Goal: Task Accomplishment & Management: Complete application form

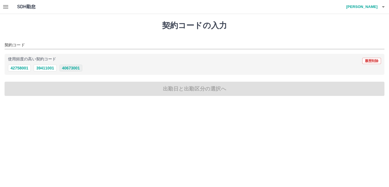
click at [69, 72] on div "使用頻度の高い契約コード 履歴削除 42758001 39411001 40673001" at bounding box center [195, 64] width 380 height 21
click at [69, 68] on button "40673001" at bounding box center [71, 68] width 23 height 7
type input "********"
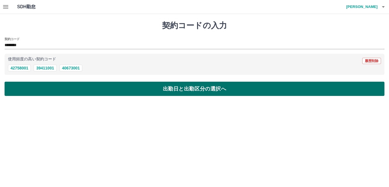
click at [77, 88] on button "出勤日と出勤区分の選択へ" at bounding box center [195, 89] width 380 height 14
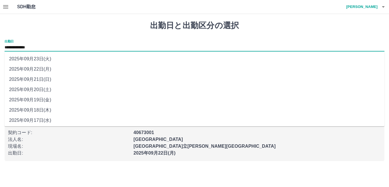
click at [51, 48] on input "**********" at bounding box center [195, 47] width 380 height 7
click at [53, 49] on input "**********" at bounding box center [195, 47] width 380 height 7
click at [58, 76] on li "2025年09月21日(日)" at bounding box center [195, 79] width 380 height 10
type input "**********"
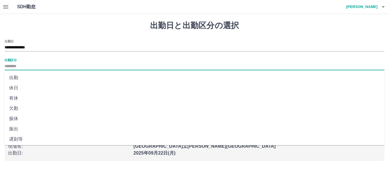
click at [45, 68] on input "出勤区分" at bounding box center [195, 66] width 380 height 7
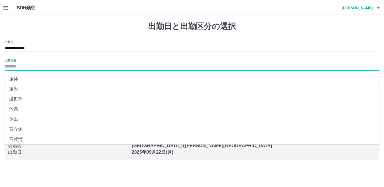
scroll to position [114, 0]
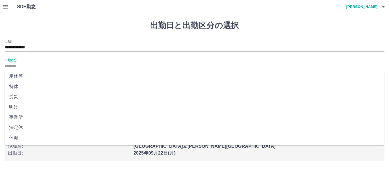
click at [33, 124] on li "法定休" at bounding box center [195, 128] width 380 height 10
type input "***"
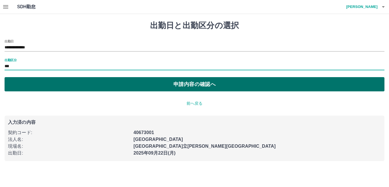
click at [51, 86] on button "申請内容の確認へ" at bounding box center [195, 84] width 380 height 14
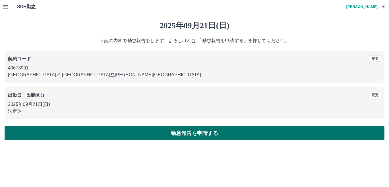
click at [76, 131] on button "勤怠報告を申請する" at bounding box center [195, 133] width 380 height 14
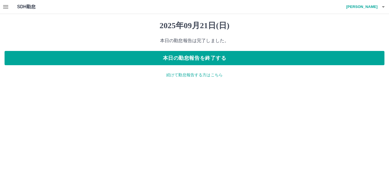
click at [186, 76] on p "続けて勤怠報告する方はこちら" at bounding box center [195, 75] width 380 height 6
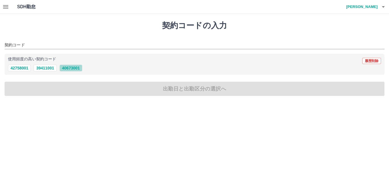
click at [74, 69] on button "40673001" at bounding box center [71, 68] width 23 height 7
type input "********"
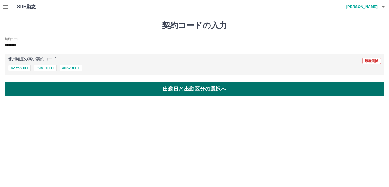
click at [84, 84] on button "出勤日と出勤区分の選択へ" at bounding box center [195, 89] width 380 height 14
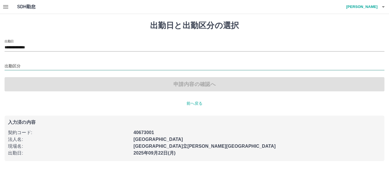
click at [42, 70] on div at bounding box center [195, 66] width 380 height 7
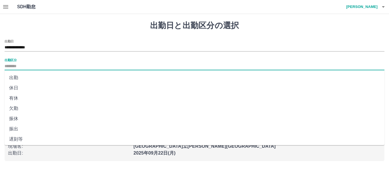
click at [46, 80] on li "出勤" at bounding box center [195, 78] width 380 height 10
type input "**"
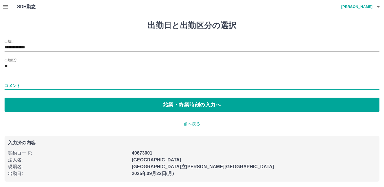
click at [64, 89] on input "コメント" at bounding box center [192, 86] width 375 height 8
click at [68, 90] on div "コメント ********" at bounding box center [192, 84] width 375 height 14
click at [71, 85] on input "********" at bounding box center [192, 86] width 375 height 8
type input "**********"
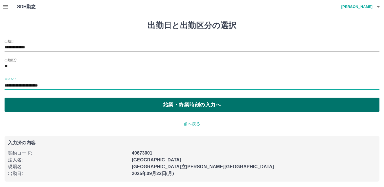
drag, startPoint x: 72, startPoint y: 89, endPoint x: 96, endPoint y: 101, distance: 27.3
click at [96, 101] on button "始業・終業時刻の入力へ" at bounding box center [192, 105] width 375 height 14
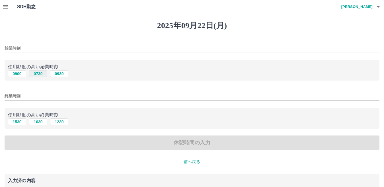
click at [37, 76] on button "0730" at bounding box center [38, 73] width 18 height 7
type input "****"
click at [39, 123] on button "1630" at bounding box center [38, 122] width 18 height 7
type input "****"
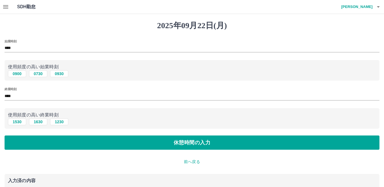
drag, startPoint x: 48, startPoint y: 134, endPoint x: 45, endPoint y: 110, distance: 24.6
click at [48, 134] on div "始業時刻 **** 使用頻度の高い始業時刻 0900 0730 0930 終業時刻 **** 使用頻度の高い終業時刻 [DATE] [DATE] [DATE]…" at bounding box center [192, 95] width 375 height 111
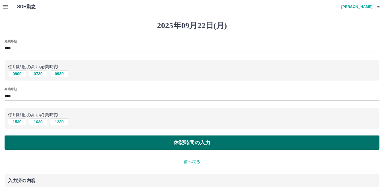
click at [59, 142] on button "休憩時間の入力" at bounding box center [192, 143] width 375 height 14
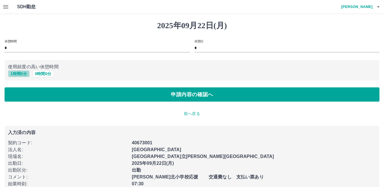
click at [19, 73] on button "1 時間 0 分" at bounding box center [19, 73] width 22 height 7
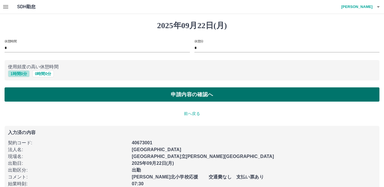
type input "*"
click at [45, 101] on button "申請内容の確認へ" at bounding box center [192, 94] width 375 height 14
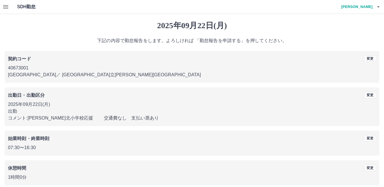
scroll to position [26, 0]
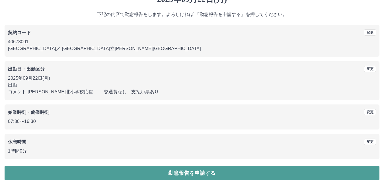
click at [152, 169] on button "勤怠報告を申請する" at bounding box center [192, 173] width 375 height 14
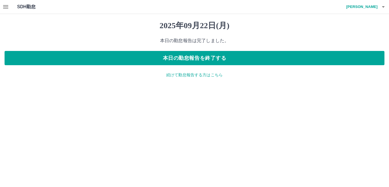
click at [201, 75] on p "続けて勤怠報告する方はこちら" at bounding box center [195, 75] width 380 height 6
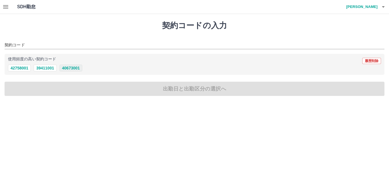
click at [74, 66] on button "40673001" at bounding box center [71, 68] width 23 height 7
type input "********"
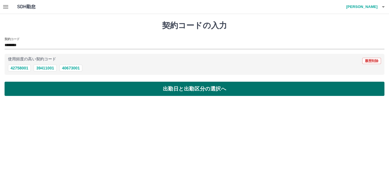
click at [80, 85] on button "出勤日と出勤区分の選択へ" at bounding box center [195, 89] width 380 height 14
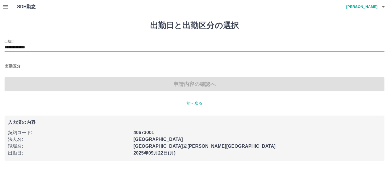
click at [52, 44] on input "**********" at bounding box center [195, 47] width 380 height 7
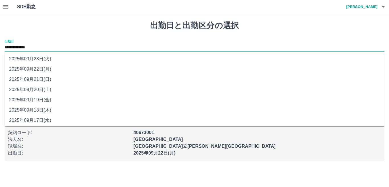
click at [54, 55] on li "2025年09月23日(火)" at bounding box center [195, 59] width 380 height 10
type input "**********"
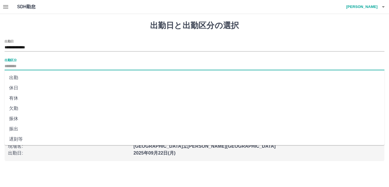
click at [54, 63] on input "出勤区分" at bounding box center [195, 66] width 380 height 7
click at [49, 87] on li "休日" at bounding box center [195, 88] width 380 height 10
type input "**"
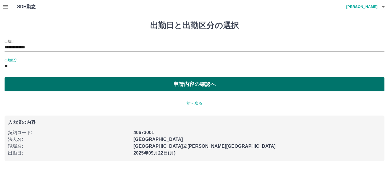
click at [53, 81] on button "申請内容の確認へ" at bounding box center [195, 84] width 380 height 14
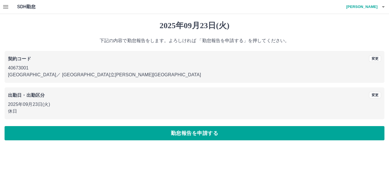
click at [115, 125] on div "[DATE] 下記の内容で勤怠報告をします。よろしければ 「勤怠報告を申請する」を押してください。 契約コード 変更 40673001 [GEOGRAPHIC…" at bounding box center [194, 80] width 389 height 133
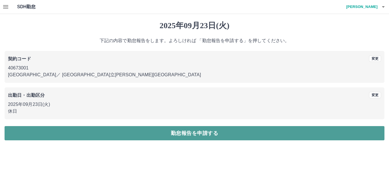
click at [119, 130] on button "勤怠報告を申請する" at bounding box center [195, 133] width 380 height 14
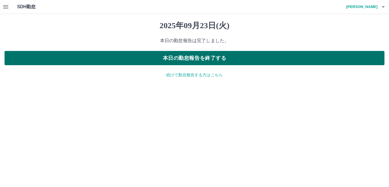
click at [190, 60] on button "本日の勤怠報告を終了する" at bounding box center [195, 58] width 380 height 14
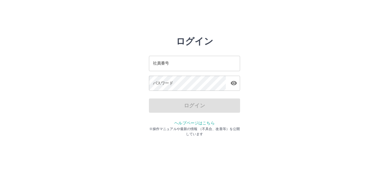
click at [103, 107] on div "ログイン 社員番号 社員番号 パスワード パスワード ログイン ヘルプページはこちら ※操作マニュアルや最新の情報 （不具合、改善等）を公開しています" at bounding box center [195, 81] width 342 height 91
click at [157, 61] on input "社員番号" at bounding box center [194, 63] width 91 height 15
click at [90, 52] on div "ログイン 社員番号 社員番号 パスワード パスワード ログイン ヘルプページはこちら ※操作マニュアルや最新の情報 （不具合、改善等）を公開しています" at bounding box center [195, 81] width 342 height 91
click at [114, 28] on html "ログイン 社員番号 社員番号 パスワード パスワード ログイン ヘルプページはこちら ※操作マニュアルや最新の情報 （不具合、改善等）を公開しています" at bounding box center [194, 63] width 389 height 127
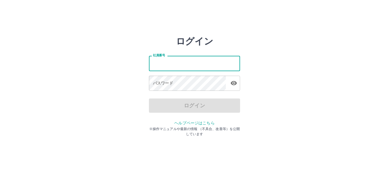
click at [182, 64] on input "社員番号" at bounding box center [194, 63] width 91 height 15
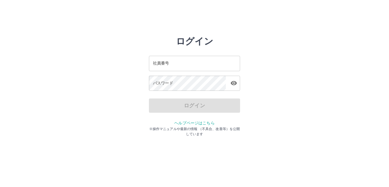
click at [186, 46] on h2 "ログイン" at bounding box center [194, 41] width 37 height 11
click at [231, 48] on div "社員番号 社員番号 パスワード パスワード" at bounding box center [194, 73] width 91 height 52
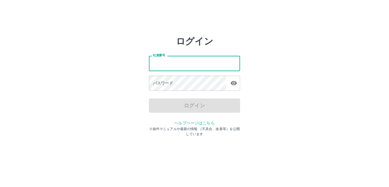
click at [201, 67] on input "社員番号" at bounding box center [194, 63] width 91 height 15
type input "*******"
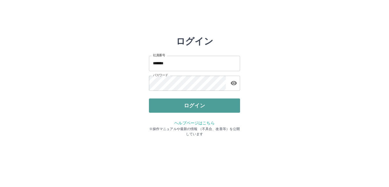
click at [178, 101] on button "ログイン" at bounding box center [194, 106] width 91 height 14
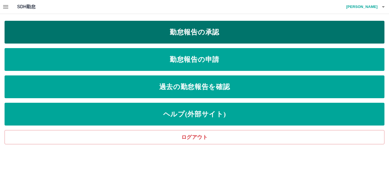
click at [165, 27] on link "勤怠報告の承認" at bounding box center [195, 32] width 380 height 23
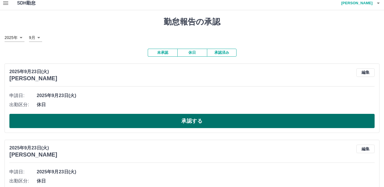
scroll to position [28, 0]
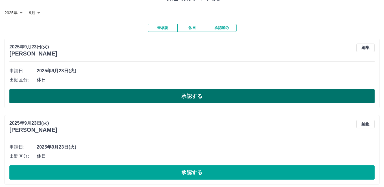
click at [107, 93] on button "承認する" at bounding box center [192, 96] width 366 height 14
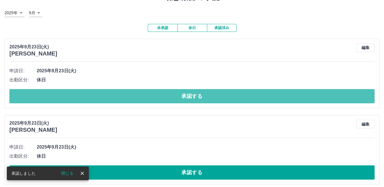
click at [103, 96] on button "承認する" at bounding box center [192, 96] width 366 height 14
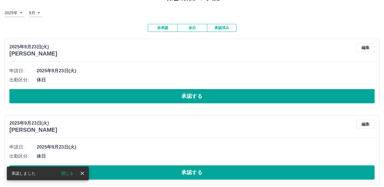
click at [99, 94] on button "承認する" at bounding box center [192, 96] width 366 height 14
click at [95, 100] on button "承認する" at bounding box center [192, 96] width 366 height 14
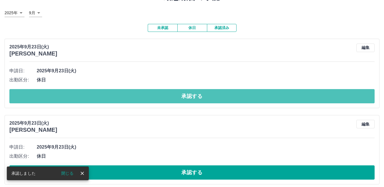
click at [95, 97] on button "承認する" at bounding box center [192, 96] width 366 height 14
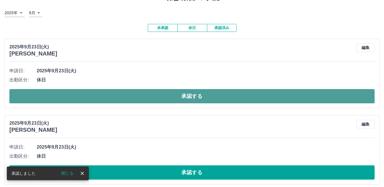
click at [93, 96] on button "承認する" at bounding box center [192, 96] width 366 height 14
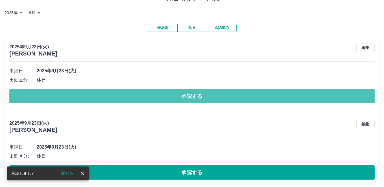
click at [88, 93] on button "承認する" at bounding box center [192, 96] width 366 height 14
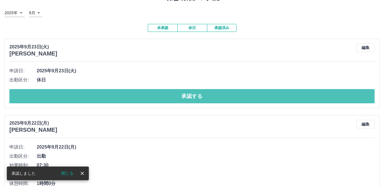
click at [88, 93] on button "承認する" at bounding box center [192, 96] width 366 height 14
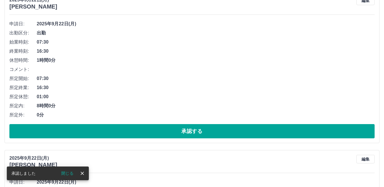
scroll to position [85, 0]
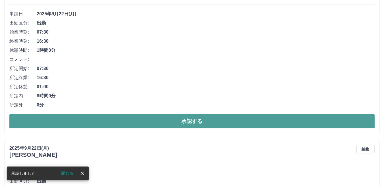
click at [129, 120] on button "承認する" at bounding box center [192, 121] width 366 height 14
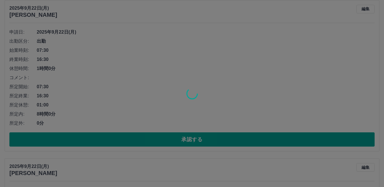
scroll to position [57, 0]
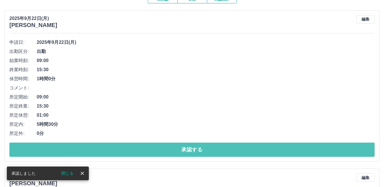
drag, startPoint x: 130, startPoint y: 146, endPoint x: 127, endPoint y: 140, distance: 6.7
click at [130, 146] on button "承認する" at bounding box center [192, 150] width 366 height 14
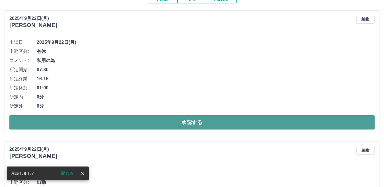
click at [80, 118] on button "承認する" at bounding box center [192, 122] width 366 height 14
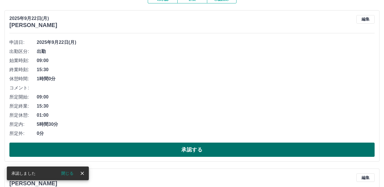
drag, startPoint x: 131, startPoint y: 148, endPoint x: 131, endPoint y: 145, distance: 3.1
click at [131, 148] on button "承認する" at bounding box center [192, 150] width 366 height 14
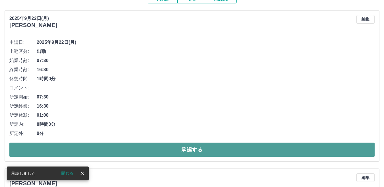
click at [123, 147] on button "承認する" at bounding box center [192, 150] width 366 height 14
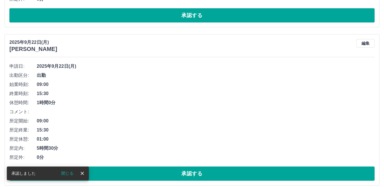
scroll to position [199, 0]
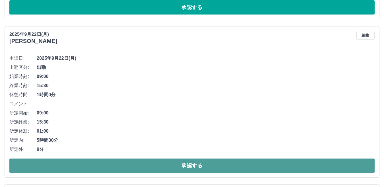
click at [147, 168] on button "承認する" at bounding box center [192, 166] width 366 height 14
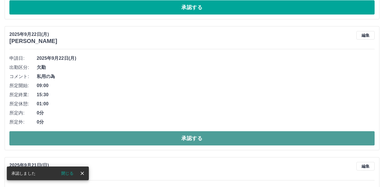
click at [118, 140] on button "承認する" at bounding box center [192, 138] width 366 height 14
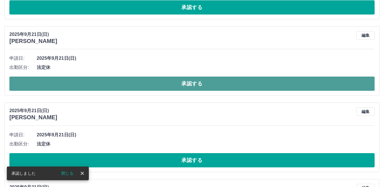
click at [73, 83] on button "承認する" at bounding box center [192, 84] width 366 height 14
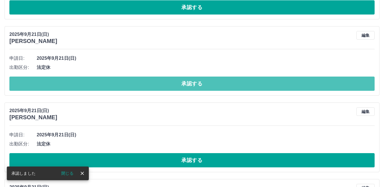
click at [73, 81] on button "承認する" at bounding box center [192, 84] width 366 height 14
click at [72, 81] on button "承認する" at bounding box center [192, 84] width 366 height 14
click at [72, 80] on button "承認する" at bounding box center [192, 84] width 366 height 14
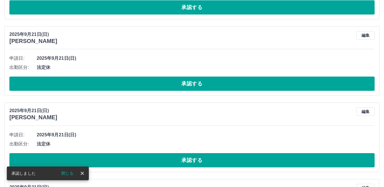
click at [72, 80] on button "承認する" at bounding box center [192, 84] width 366 height 14
click at [72, 79] on button "承認する" at bounding box center [192, 84] width 366 height 14
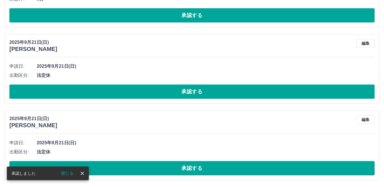
scroll to position [192, 0]
click at [72, 78] on span "法定休" at bounding box center [206, 75] width 338 height 7
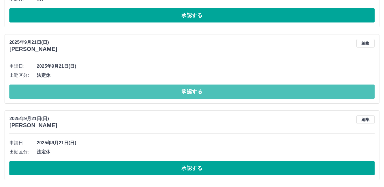
click at [72, 88] on button "承認する" at bounding box center [192, 92] width 366 height 14
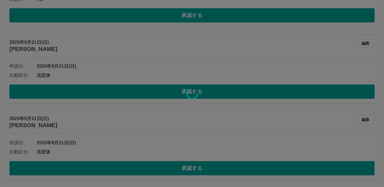
scroll to position [115, 0]
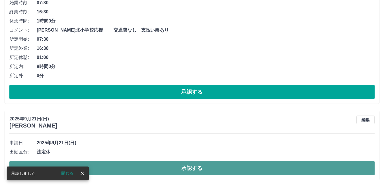
click at [135, 169] on button "承認する" at bounding box center [192, 168] width 366 height 14
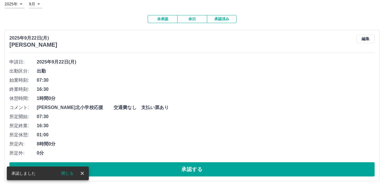
scroll to position [0, 0]
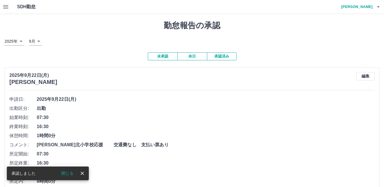
click at [6, 7] on icon "button" at bounding box center [5, 6] width 7 height 7
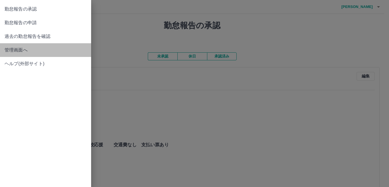
click at [21, 49] on span "管理画面へ" at bounding box center [46, 50] width 82 height 7
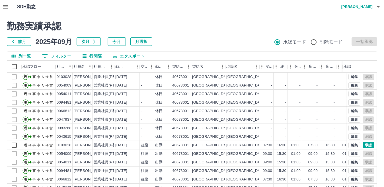
click at [349, 144] on div at bounding box center [192, 93] width 384 height 187
click at [350, 145] on button "編集" at bounding box center [355, 145] width 12 height 6
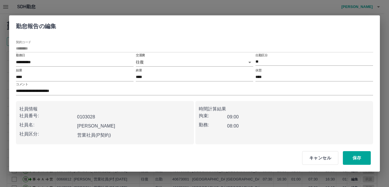
click at [160, 63] on body "SDH勤怠 山田　由佳 勤務実績承認 前月 2025年09月 次月 今月 月選択 承認モード 削除モード 一括承認 列一覧 0 フィルター 行間隔 エクスポー…" at bounding box center [194, 120] width 389 height 241
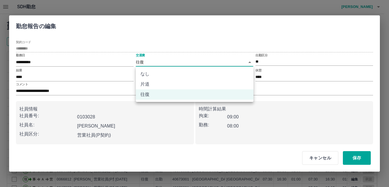
click at [156, 72] on li "なし" at bounding box center [195, 74] width 118 height 10
type input "****"
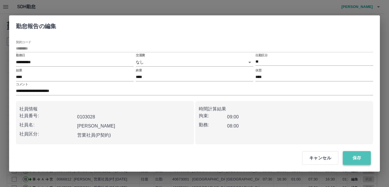
click at [359, 158] on button "保存" at bounding box center [357, 158] width 28 height 14
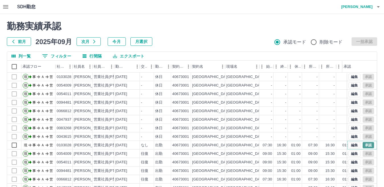
click at [366, 146] on button "承認" at bounding box center [368, 145] width 11 height 6
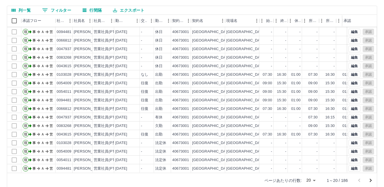
scroll to position [54, 0]
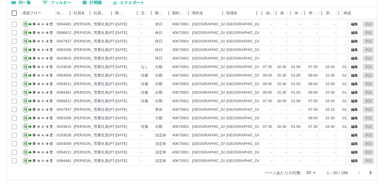
drag, startPoint x: 370, startPoint y: 174, endPoint x: 360, endPoint y: 176, distance: 10.5
click at [370, 174] on icon "次のページへ" at bounding box center [371, 173] width 7 height 7
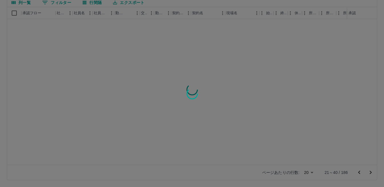
scroll to position [0, 0]
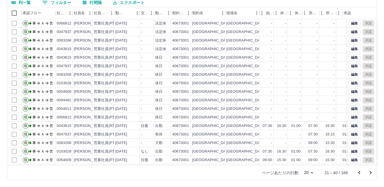
click at [358, 172] on icon "前のページへ" at bounding box center [359, 173] width 7 height 7
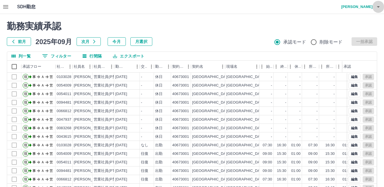
click at [378, 7] on icon "button" at bounding box center [378, 6] width 3 height 1
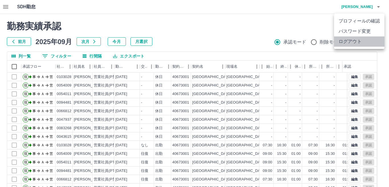
click at [372, 40] on li "ログアウト" at bounding box center [359, 41] width 50 height 10
